Goal: Register for event/course

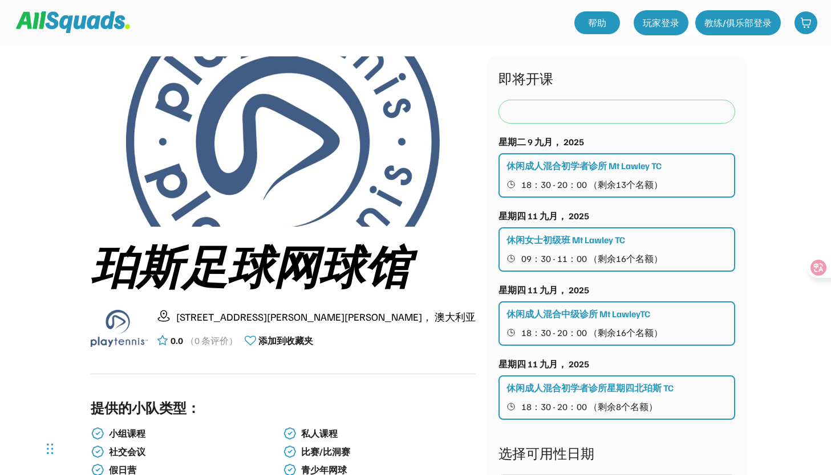
scroll to position [32, 0]
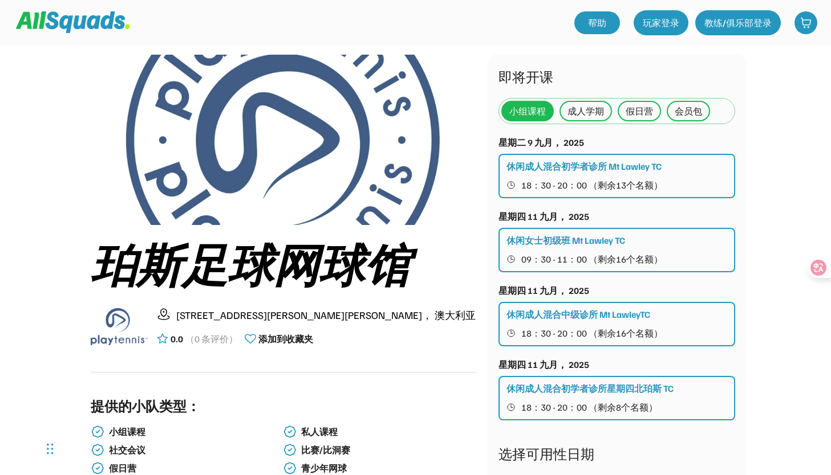
click at [582, 112] on div "成人学期" at bounding box center [585, 111] width 36 height 14
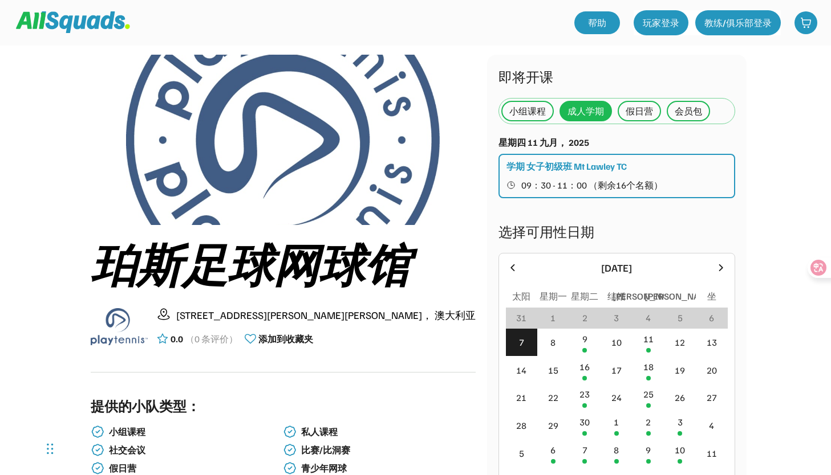
click at [629, 111] on div "假日营" at bounding box center [638, 111] width 27 height 14
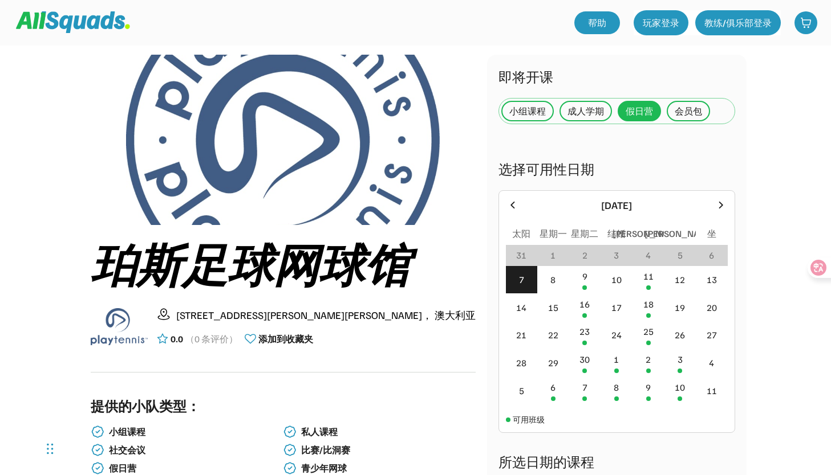
click at [581, 112] on div "成人学期" at bounding box center [585, 111] width 36 height 14
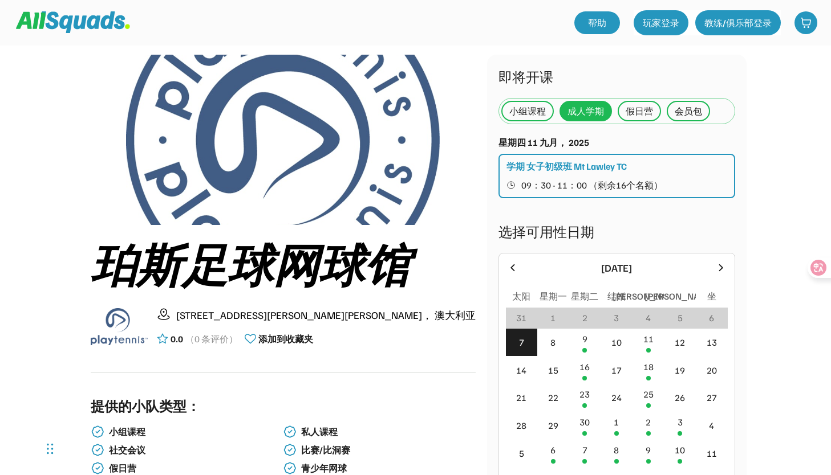
click at [578, 185] on span "09：30 - 11：00 （剩余16个名额）" at bounding box center [591, 185] width 141 height 9
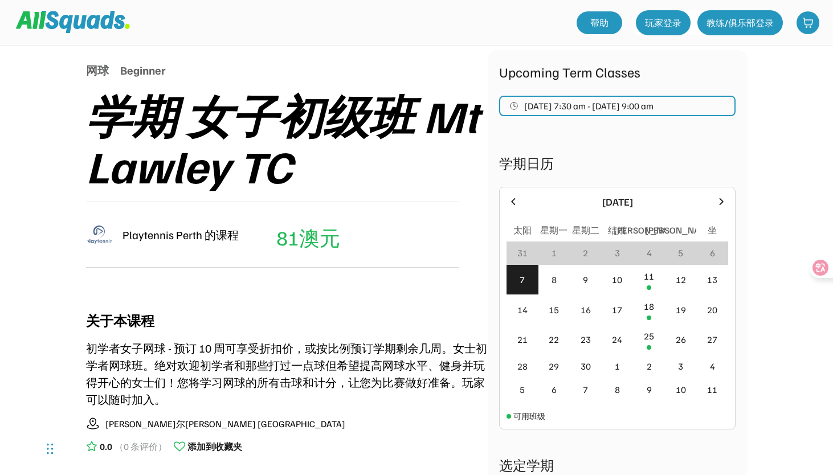
scroll to position [121, 0]
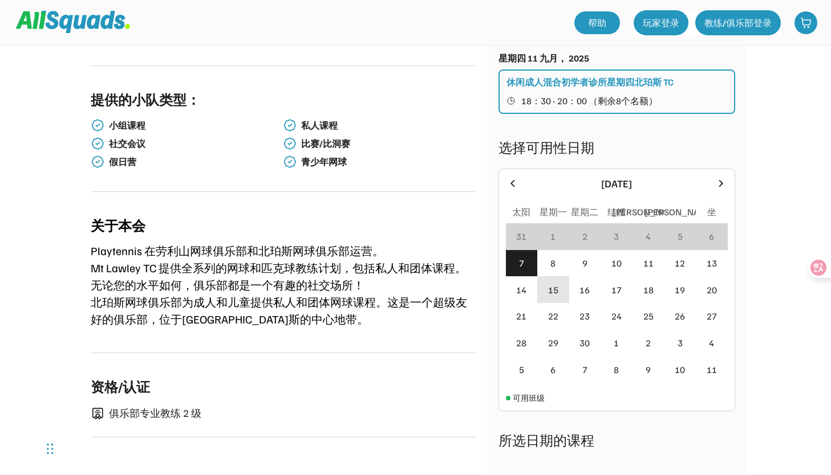
scroll to position [404, 0]
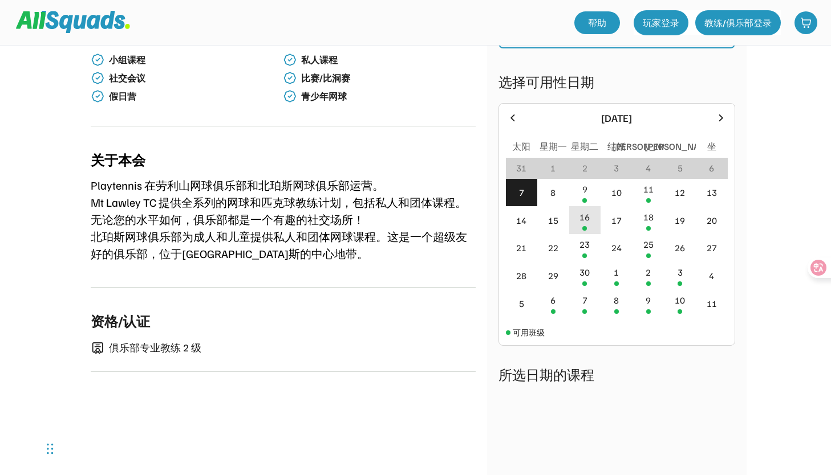
click at [580, 218] on div "16" at bounding box center [584, 217] width 10 height 14
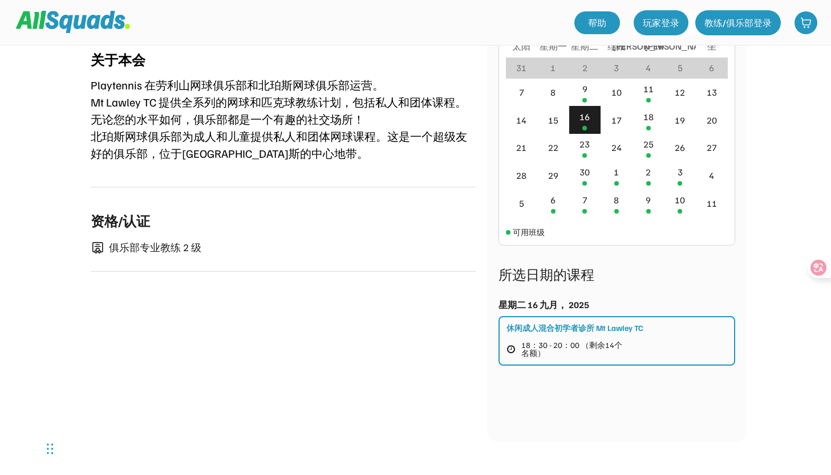
scroll to position [507, 0]
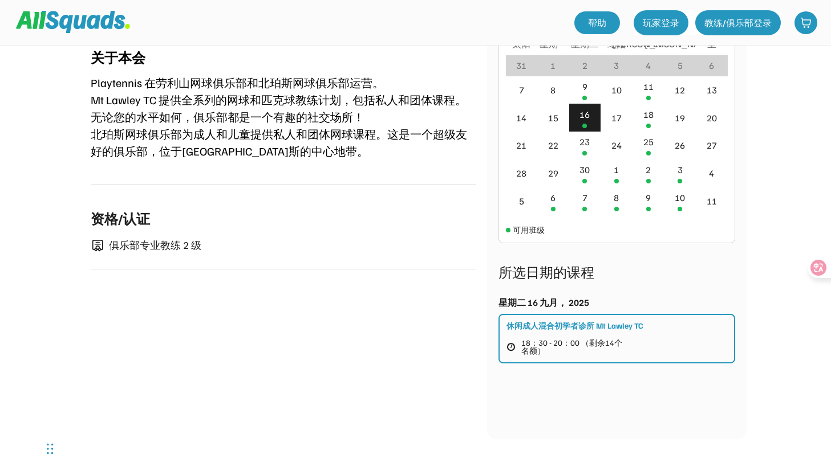
click at [555, 333] on div "休闲成人混合初学者诊所 Mt Lawley TC 18：30 - 20：00 （剩余14个名额）" at bounding box center [616, 339] width 237 height 50
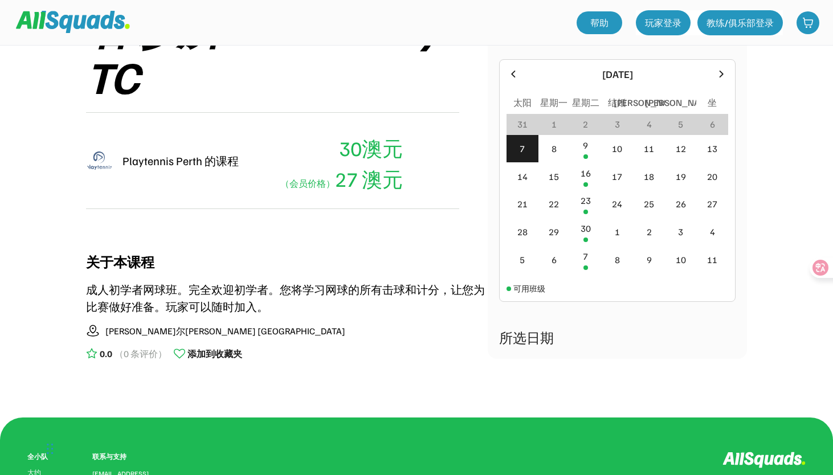
scroll to position [144, 0]
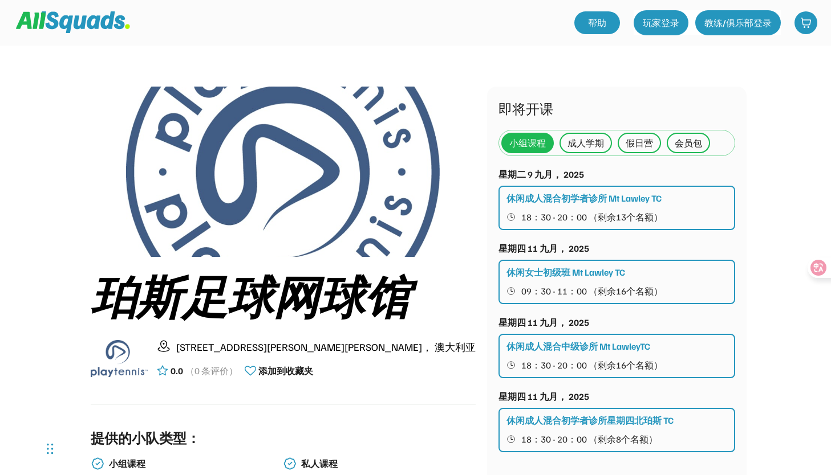
click at [591, 145] on div "成人学期" at bounding box center [585, 143] width 36 height 14
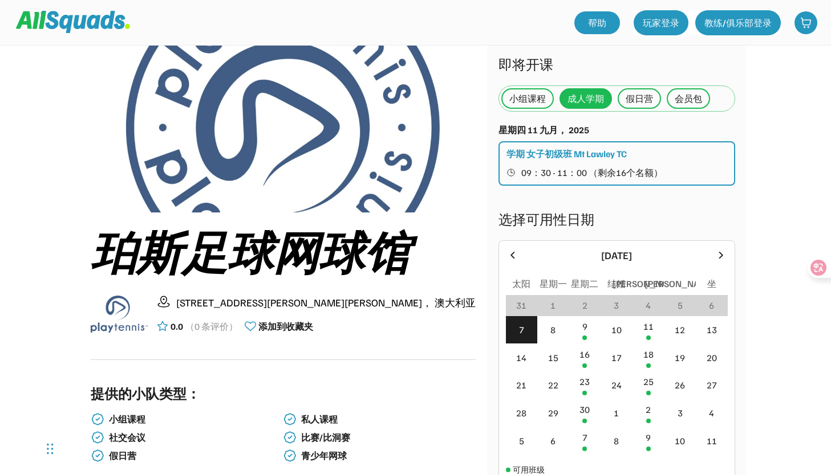
scroll to position [46, 0]
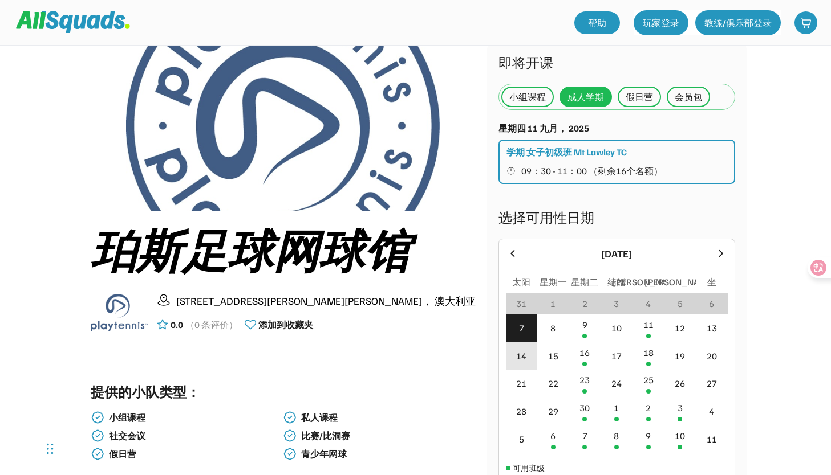
click at [526, 357] on div "14" at bounding box center [522, 356] width 32 height 28
click at [525, 359] on div "14" at bounding box center [521, 356] width 10 height 14
click at [524, 374] on div "21" at bounding box center [522, 384] width 32 height 28
click at [636, 93] on div "假日营" at bounding box center [638, 97] width 27 height 14
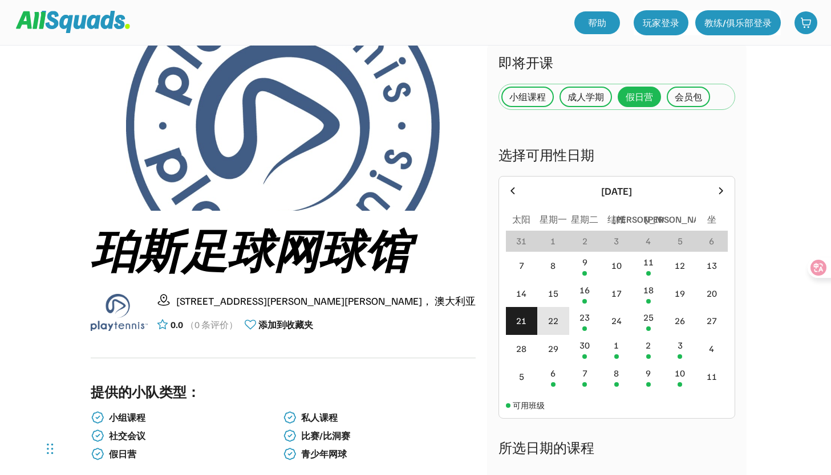
click at [555, 321] on div "22" at bounding box center [553, 321] width 10 height 14
click at [583, 324] on div "23" at bounding box center [584, 318] width 10 height 14
click at [584, 303] on div at bounding box center [584, 301] width 5 height 5
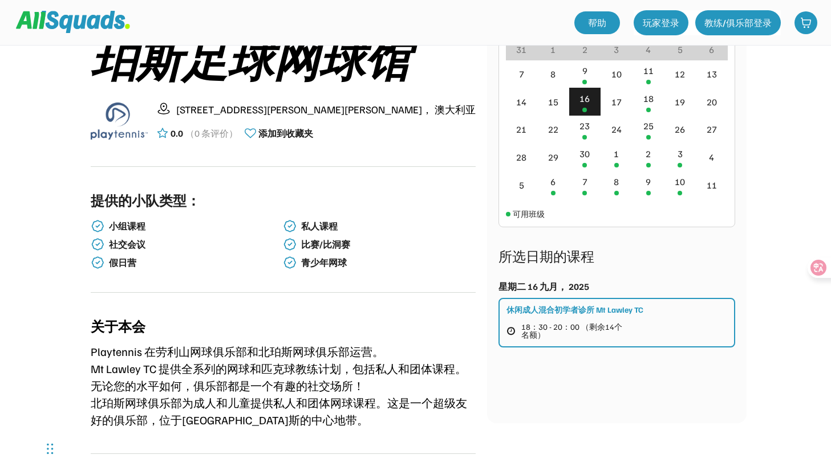
scroll to position [0, 0]
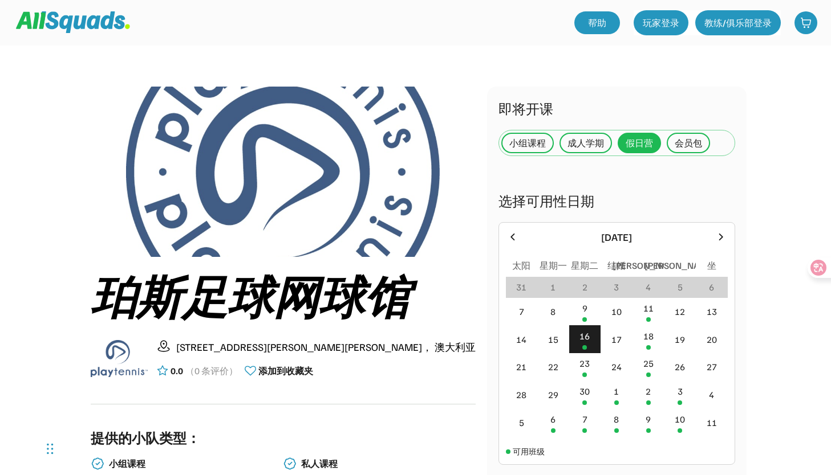
click at [674, 140] on div "会员包" at bounding box center [687, 143] width 27 height 14
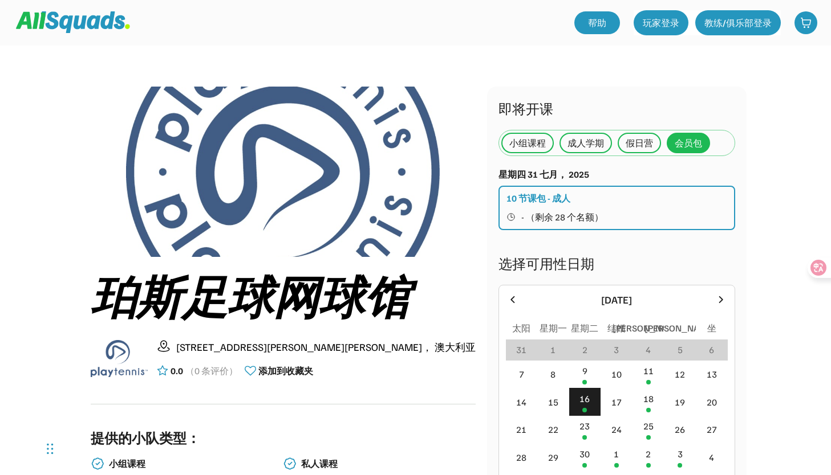
click at [549, 196] on div "10 节课包 - 成人" at bounding box center [538, 199] width 64 height 14
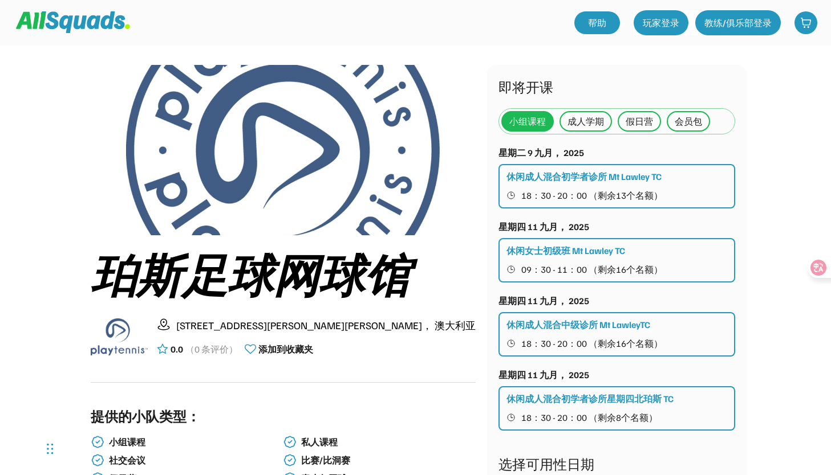
scroll to position [15, 0]
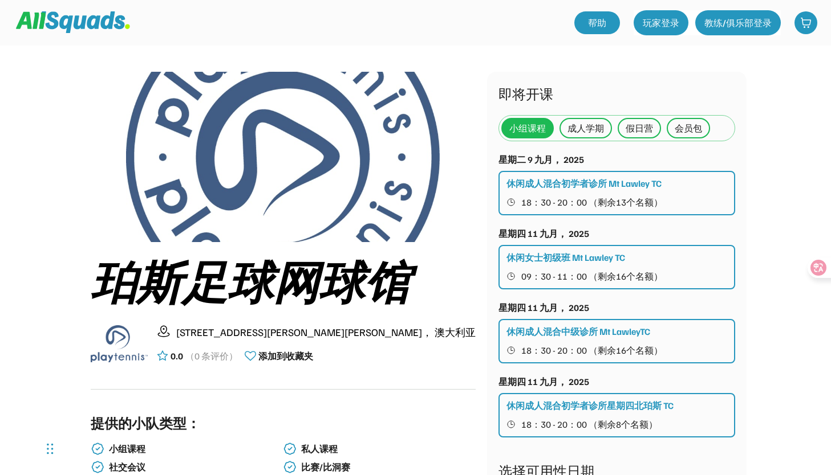
click at [587, 182] on div "休闲成人混合初学者诊所 Mt Lawley TC" at bounding box center [583, 184] width 155 height 14
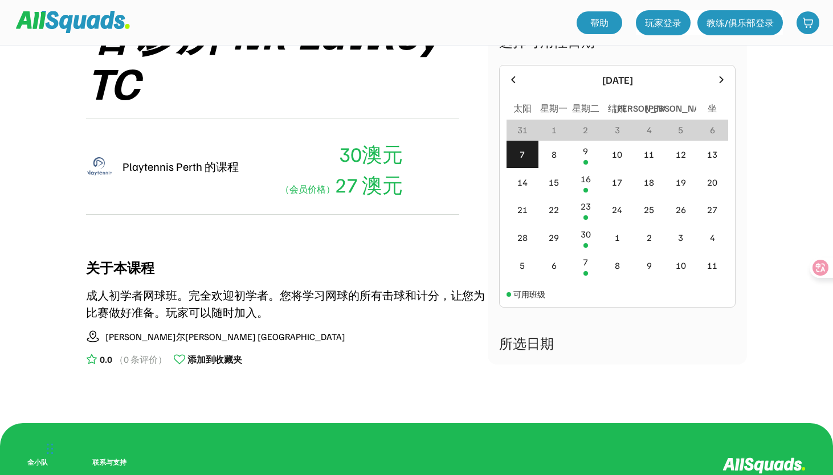
scroll to position [267, 0]
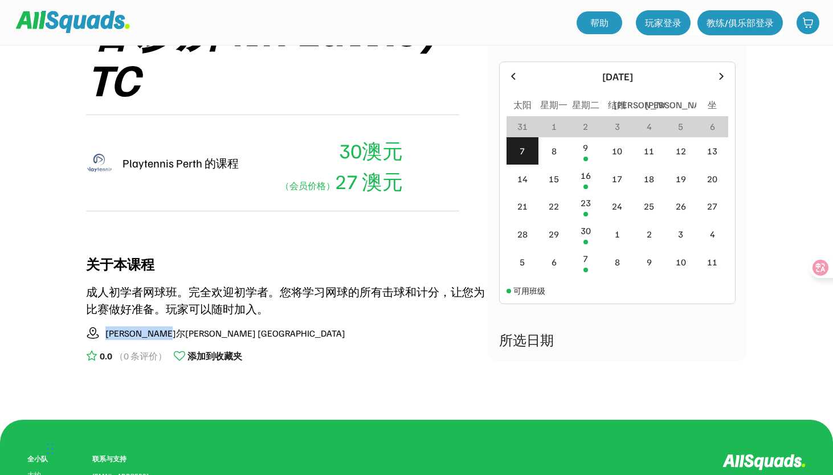
drag, startPoint x: 107, startPoint y: 333, endPoint x: 216, endPoint y: 338, distance: 109.6
click at [216, 339] on div "关于本课程 成人初学者网球班。完全欢迎初学者。您将学习网球的所有击球和计分，让您为比赛做好准备。玩家可以随时加入。 [PERSON_NAME]尔[PERSON…" at bounding box center [287, 311] width 402 height 138
copy div "[PERSON_NAME]尔[PERSON_NAME] [GEOGRAPHIC_DATA]"
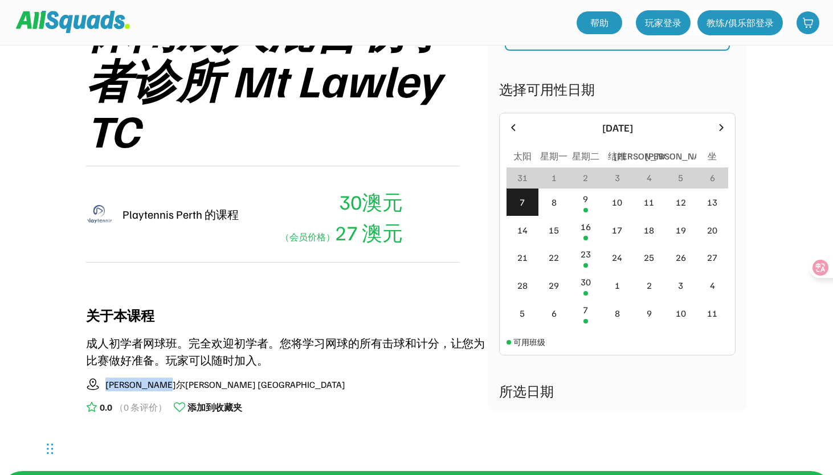
scroll to position [214, 0]
